Goal: Register for event/course

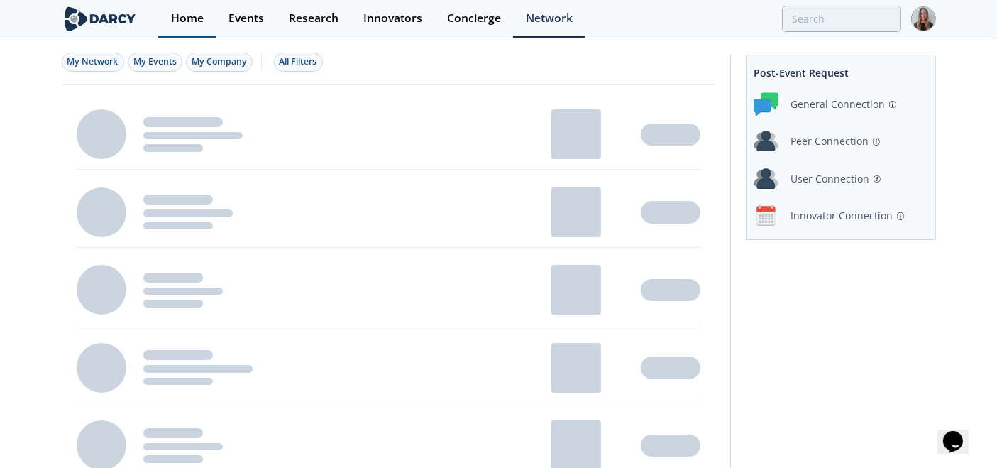
click at [181, 19] on div "Home" at bounding box center [187, 18] width 33 height 11
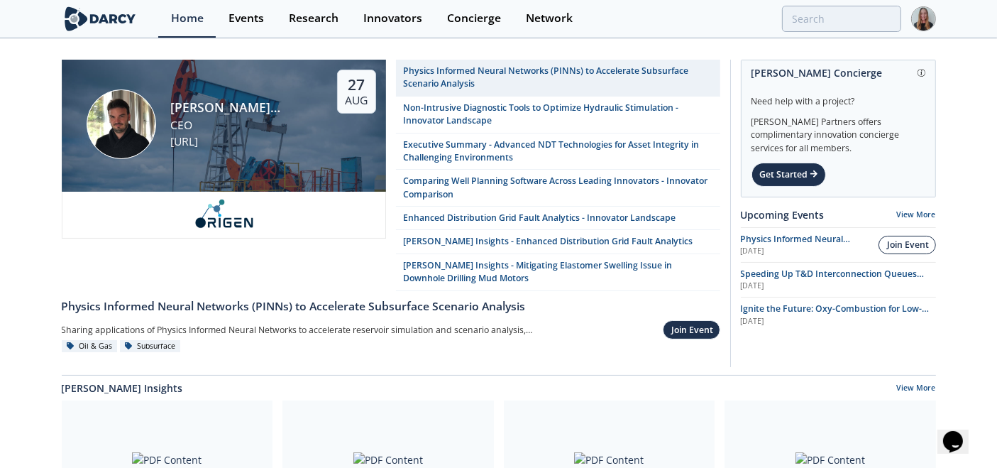
click at [892, 236] on button "Join Event" at bounding box center [907, 245] width 57 height 19
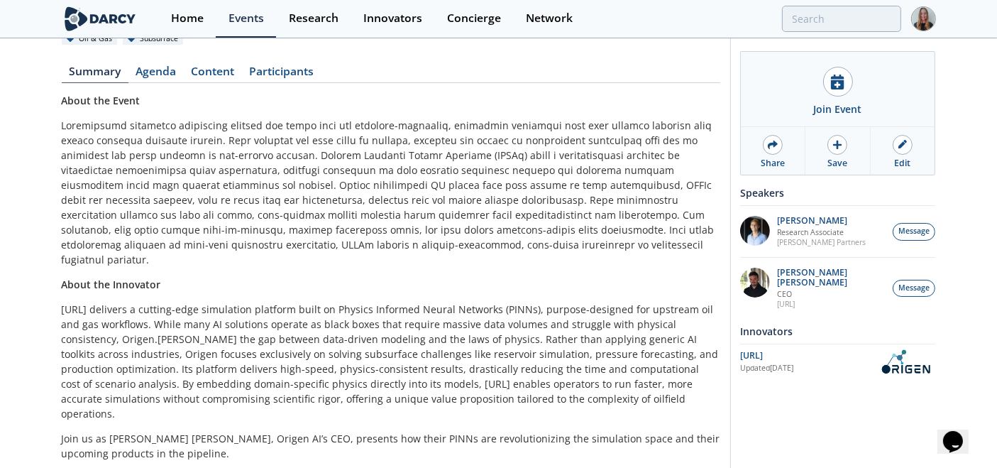
scroll to position [224, 0]
